Goal: Answer question/provide support

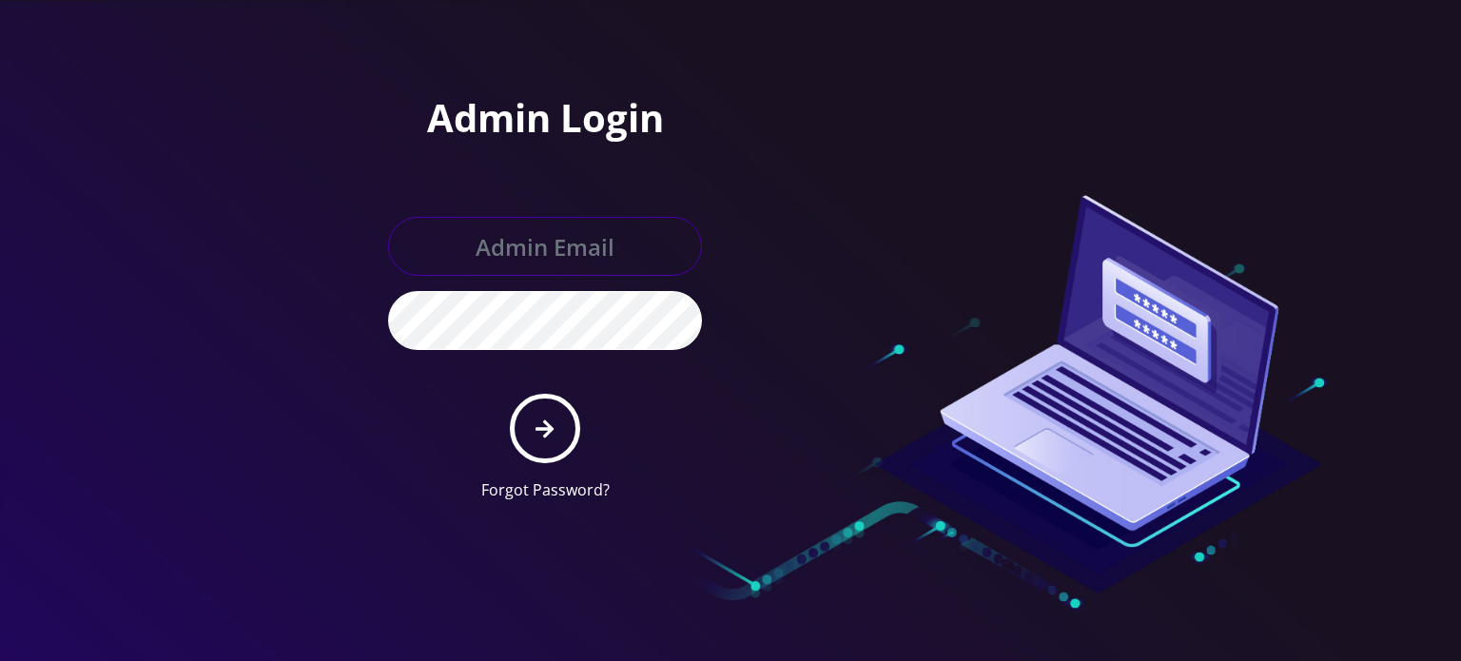
type input "[EMAIL_ADDRESS][DOMAIN_NAME]"
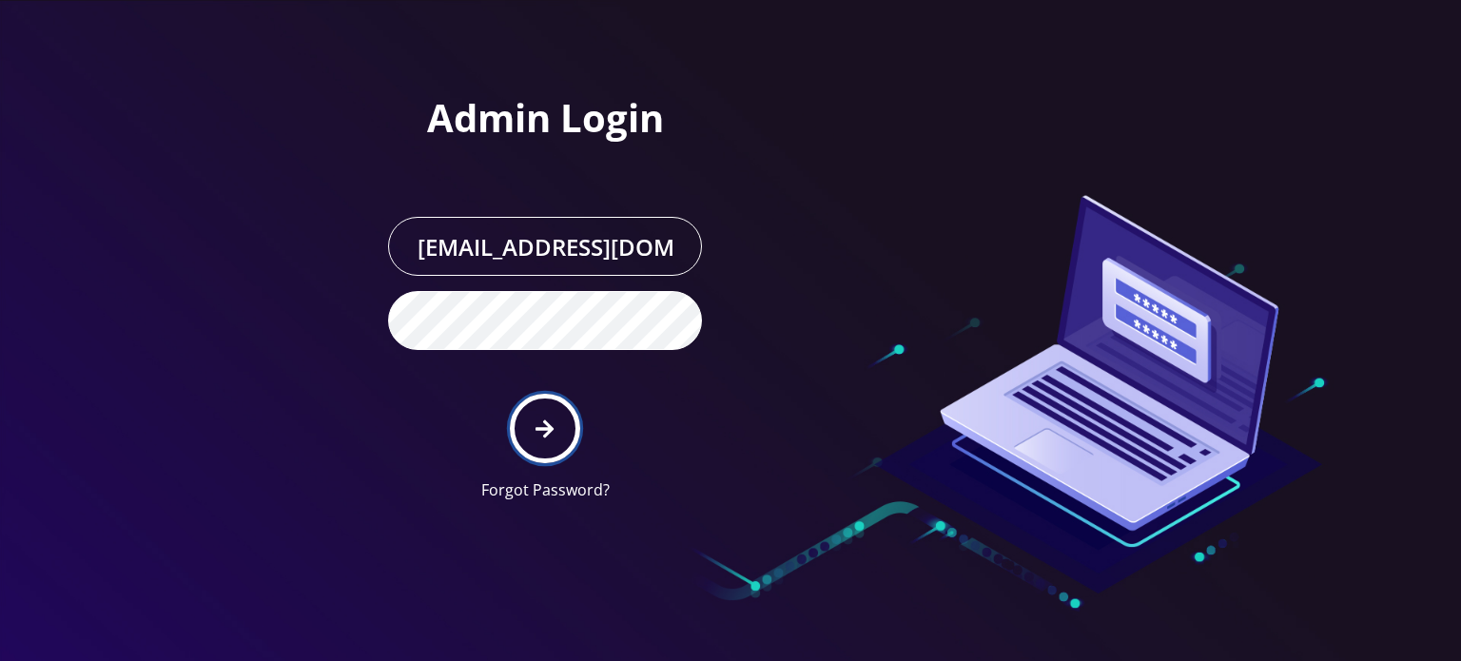
click at [533, 433] on button "submit" at bounding box center [544, 428] width 69 height 69
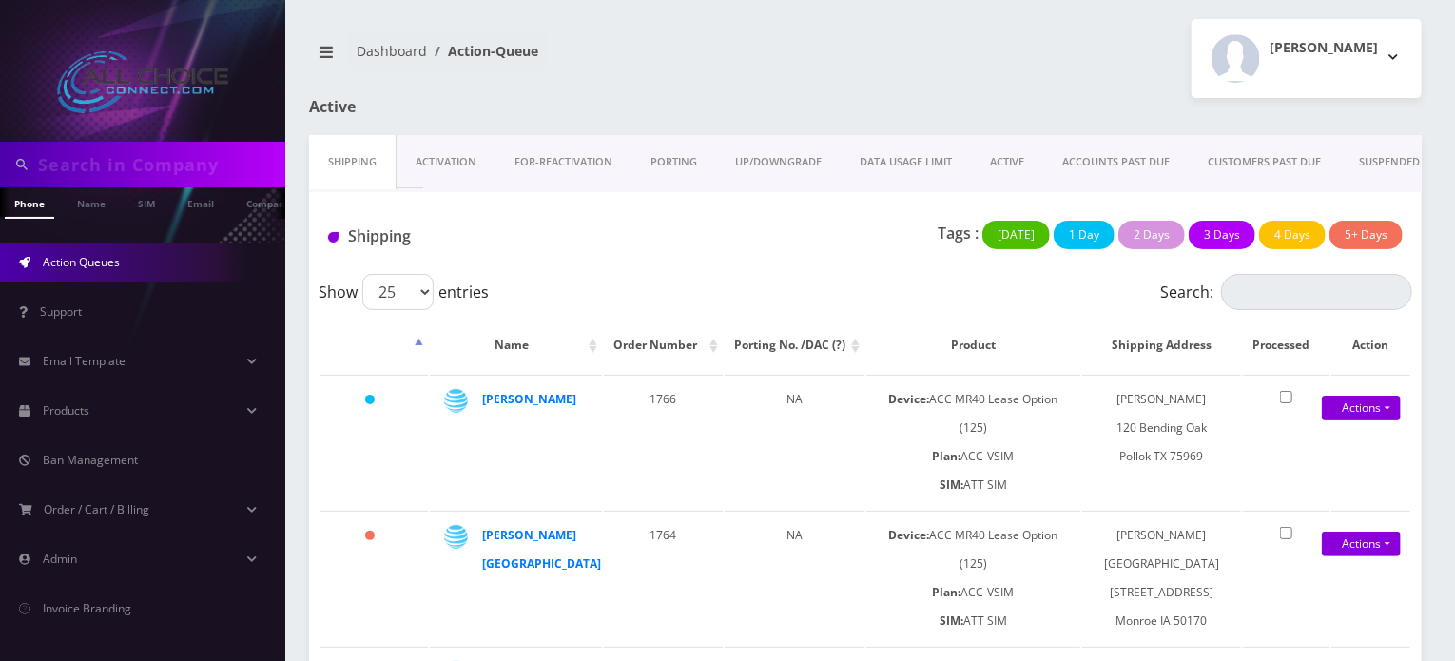
click at [113, 172] on input "text" at bounding box center [159, 164] width 243 height 36
click at [93, 162] on input "text" at bounding box center [159, 164] width 243 height 36
paste input "Glosser"
type input "Glosser"
click at [98, 207] on link "Name" at bounding box center [92, 202] width 48 height 31
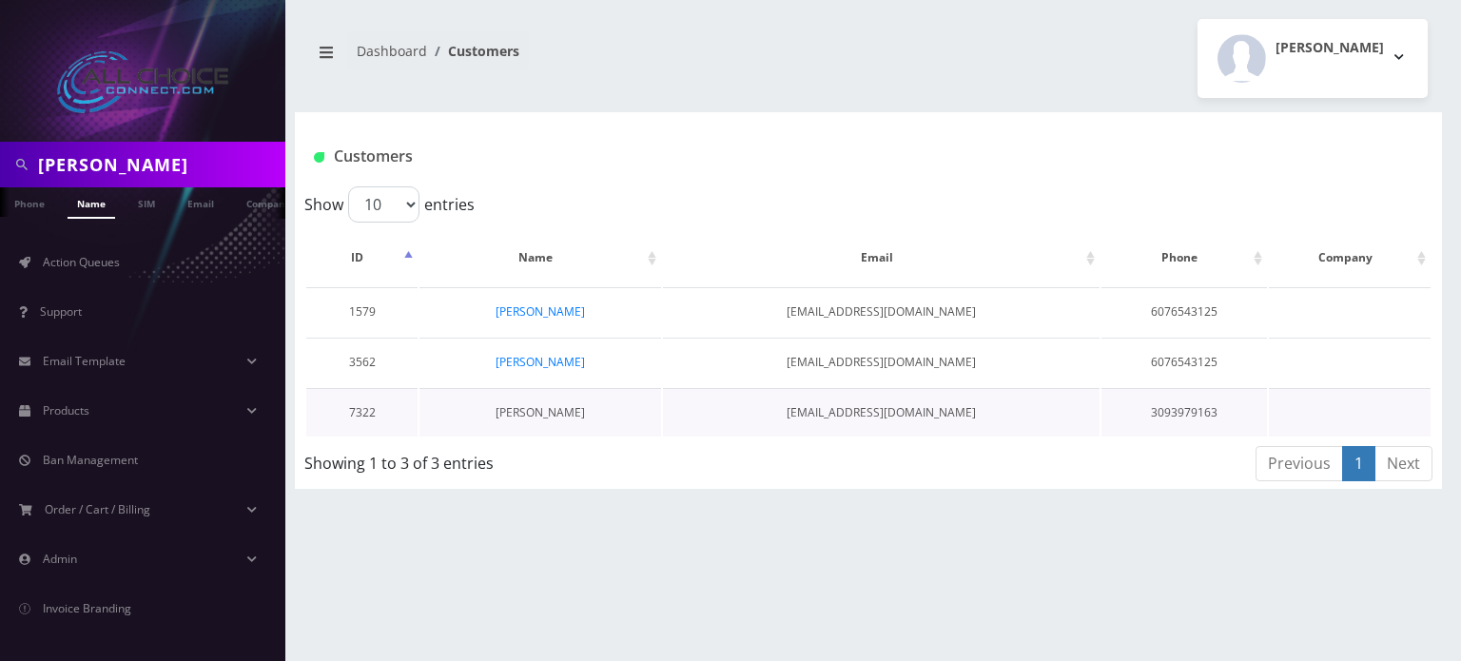
click at [526, 405] on link "Jeremie Glosser" at bounding box center [540, 412] width 89 height 16
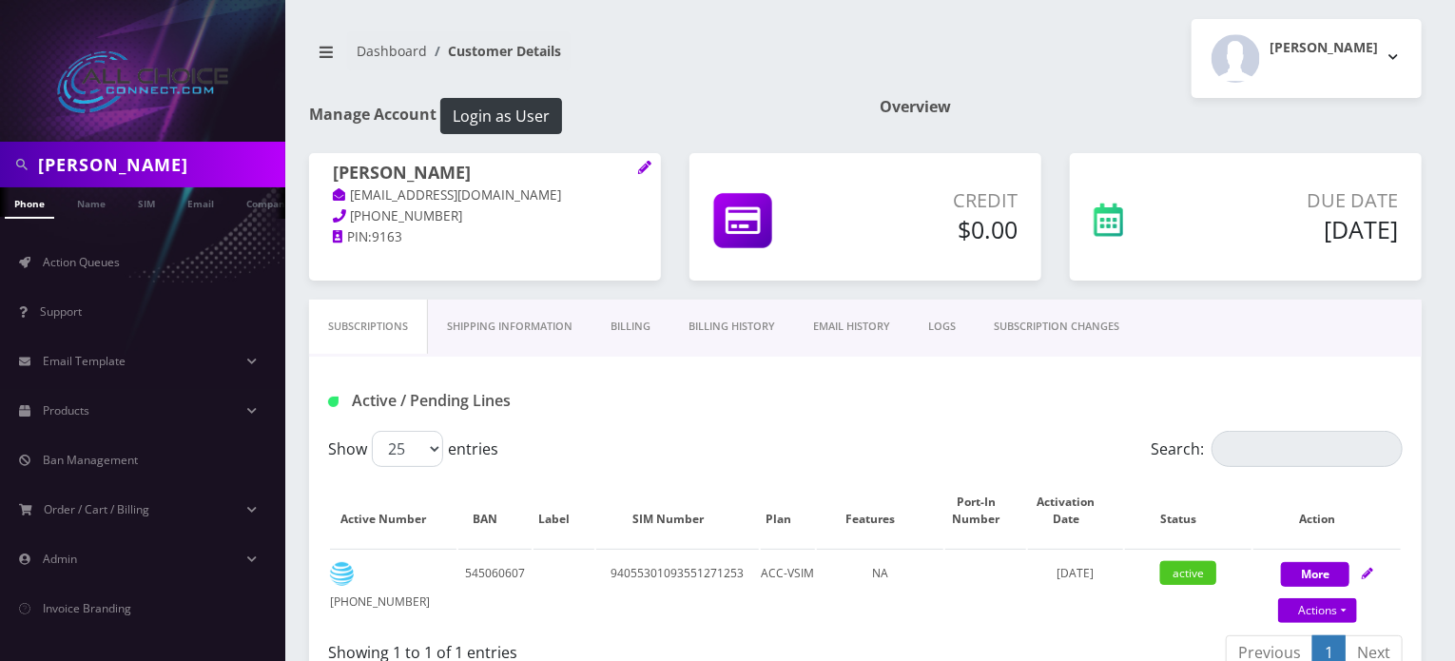
click at [712, 324] on link "Billing History" at bounding box center [732, 327] width 125 height 54
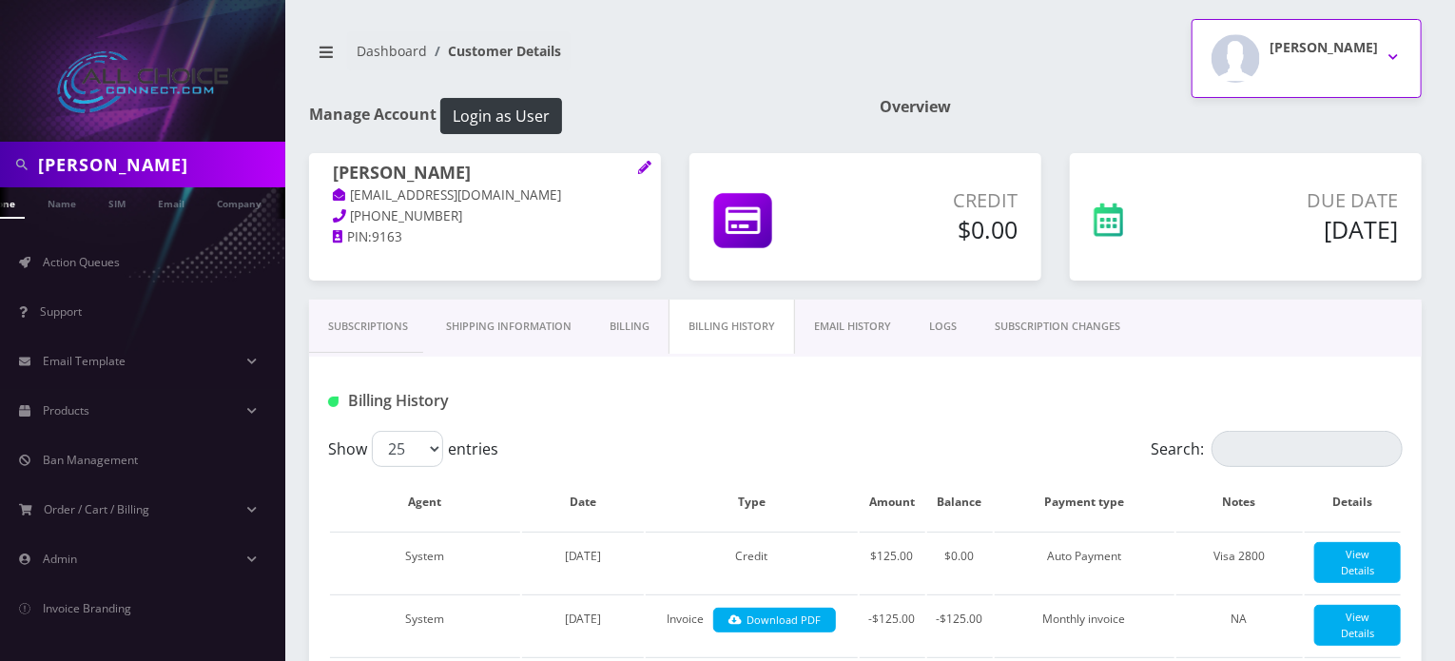
click at [1342, 65] on div "Rob W" at bounding box center [1324, 58] width 108 height 49
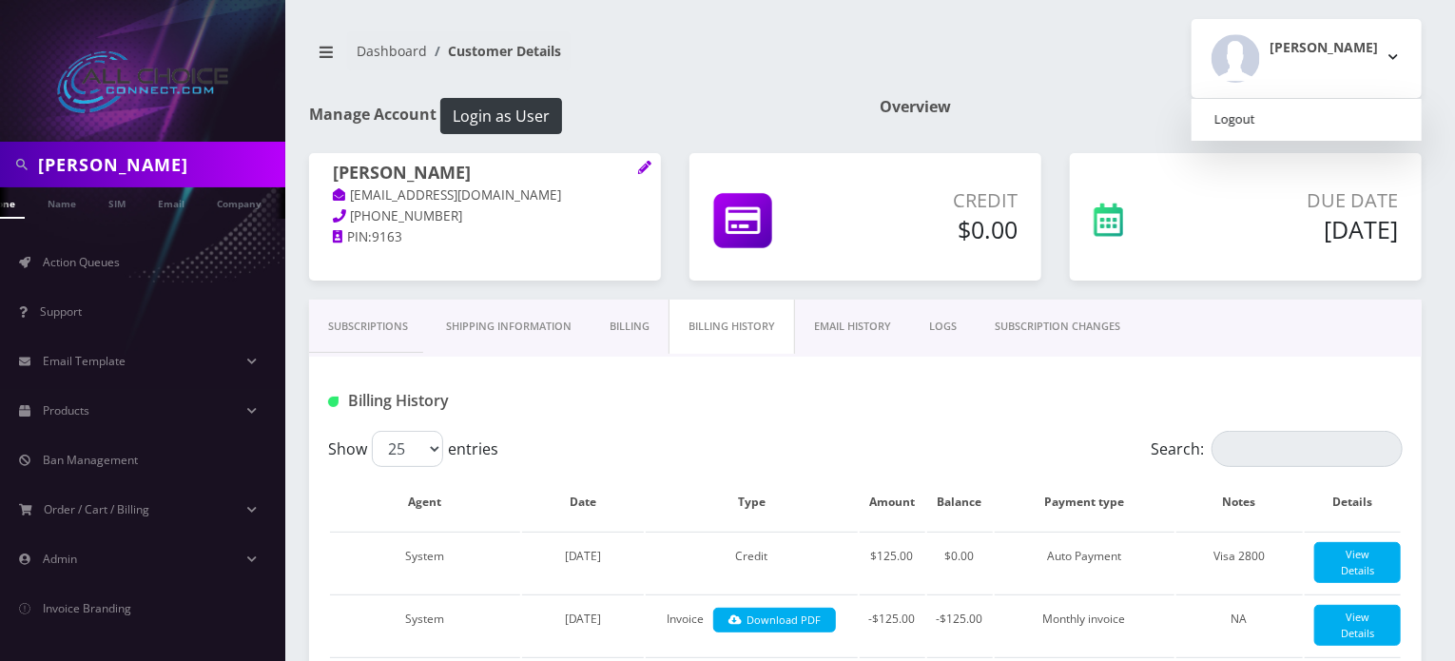
click at [1315, 115] on link "Logout" at bounding box center [1307, 120] width 230 height 27
